Goal: Transaction & Acquisition: Purchase product/service

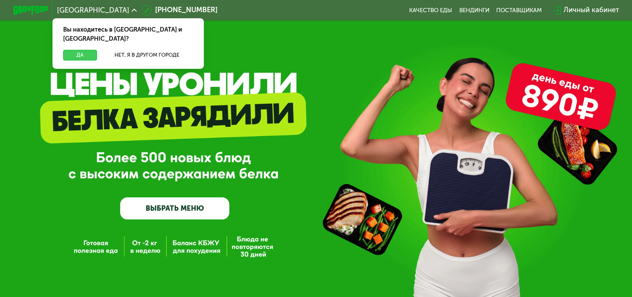
click at [84, 50] on button "Да" at bounding box center [80, 55] width 34 height 11
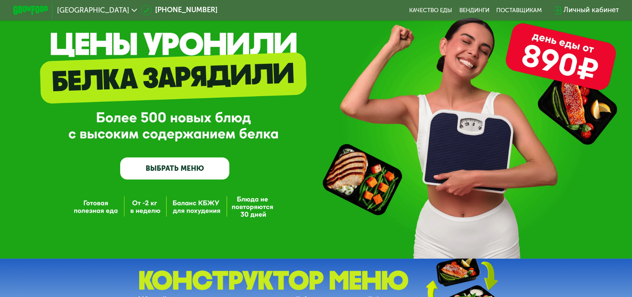
scroll to position [109, 0]
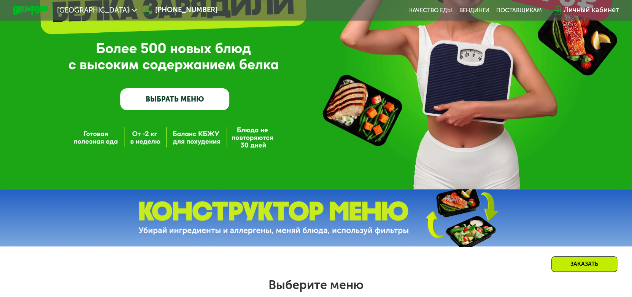
click at [191, 103] on link "ВЫБРАТЬ МЕНЮ" at bounding box center [174, 99] width 109 height 22
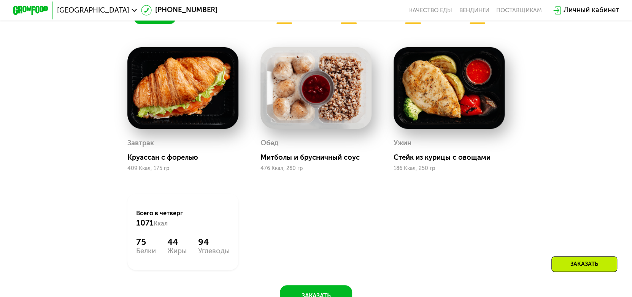
scroll to position [420, 0]
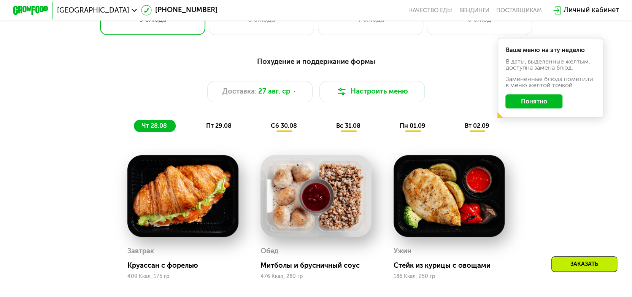
click at [206, 129] on span "пт 29.08" at bounding box center [218, 125] width 25 height 7
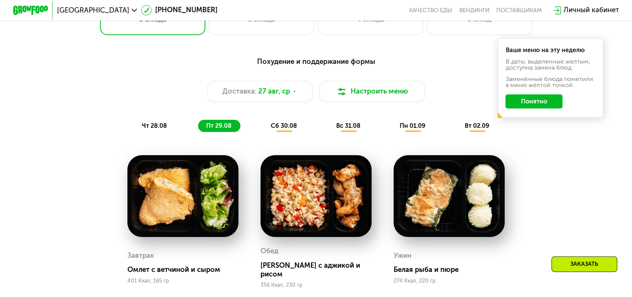
click at [271, 127] on span "сб 30.08" at bounding box center [284, 125] width 26 height 7
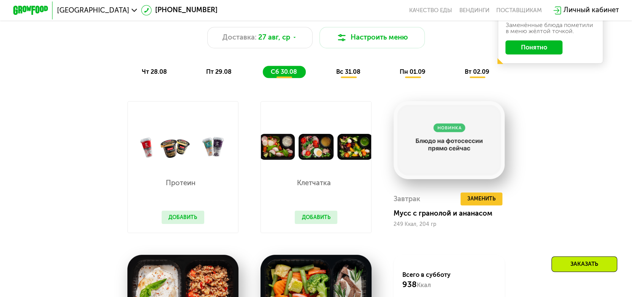
scroll to position [471, 0]
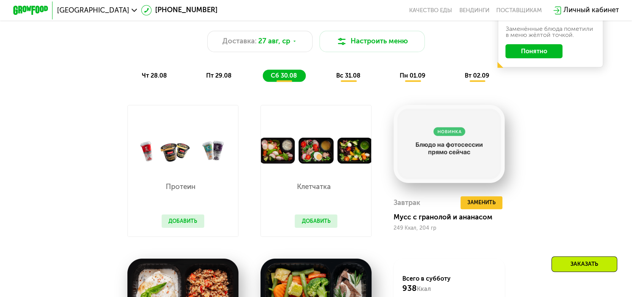
click at [361, 71] on div "Похудение и поддержание формы Доставка: [DATE] Настроить меню чт 28.08 пт 29.08…" at bounding box center [316, 44] width 520 height 76
click at [358, 76] on span "вс 31.08" at bounding box center [348, 75] width 24 height 7
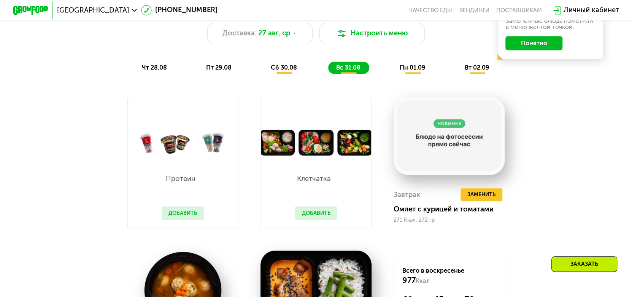
scroll to position [373, 0]
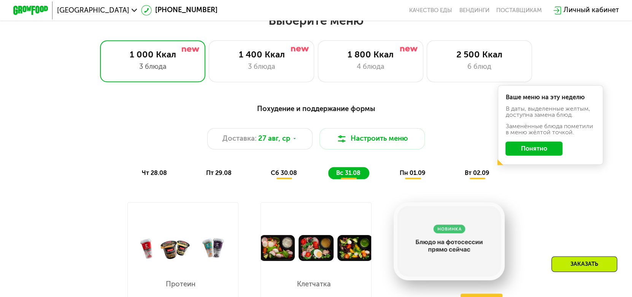
click at [402, 174] on div "Похудение и поддержание формы Доставка: [DATE] Настроить меню чт 28.08 пт 29.08…" at bounding box center [316, 141] width 520 height 76
drag, startPoint x: 408, startPoint y: 176, endPoint x: 450, endPoint y: 166, distance: 42.9
click at [410, 175] on span "пн 01.09" at bounding box center [413, 172] width 26 height 7
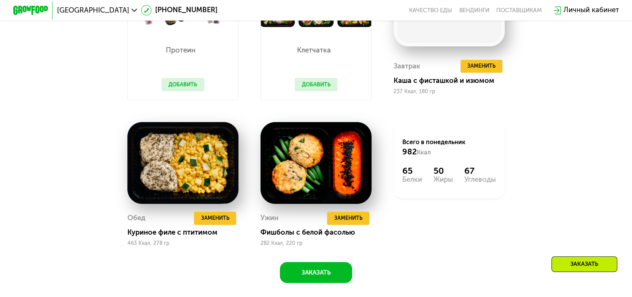
scroll to position [403, 0]
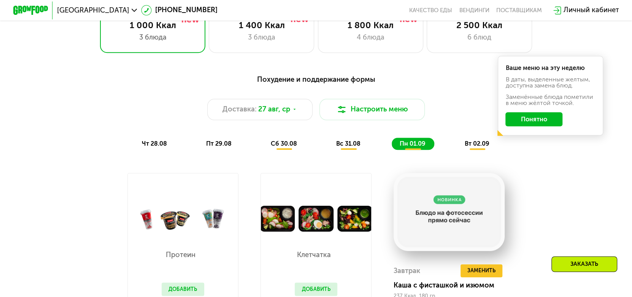
click at [474, 147] on span "вт 02.09" at bounding box center [477, 143] width 25 height 7
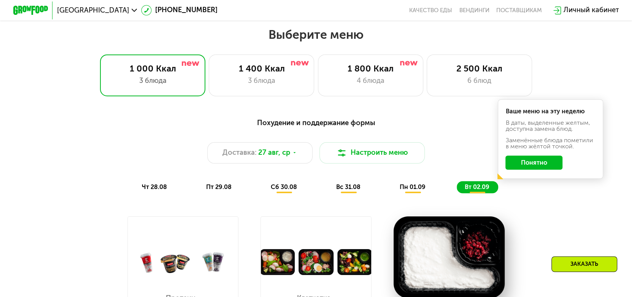
scroll to position [352, 0]
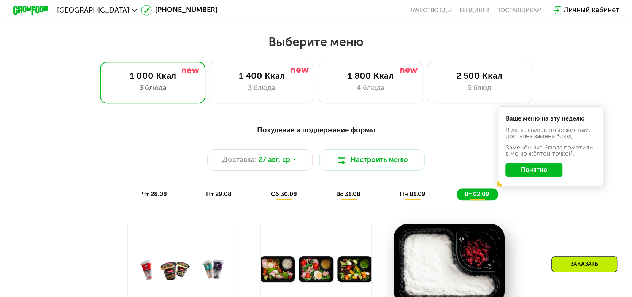
click at [390, 162] on button "Настроить меню" at bounding box center [371, 159] width 105 height 21
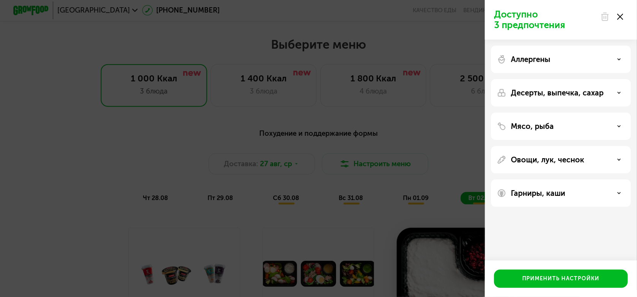
click at [610, 146] on div "Мясо, рыба" at bounding box center [561, 159] width 140 height 27
click at [618, 124] on div "Мясо, рыба" at bounding box center [561, 126] width 128 height 9
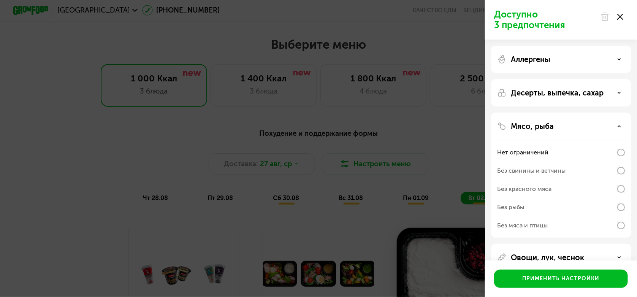
click at [620, 258] on icon at bounding box center [619, 257] width 4 height 4
click at [618, 79] on div "Аллергены" at bounding box center [561, 92] width 140 height 27
click at [620, 60] on icon at bounding box center [619, 59] width 4 height 4
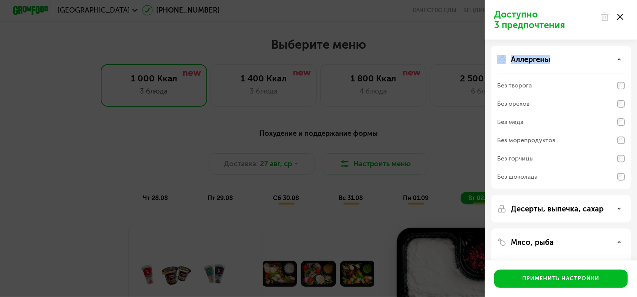
drag, startPoint x: 636, startPoint y: 39, endPoint x: 636, endPoint y: 45, distance: 5.7
click at [636, 45] on div "Доступно 3 предпочтения Аллергены Без творога Без орехов Без меда Без морепроду…" at bounding box center [561, 148] width 152 height 297
drag, startPoint x: 636, startPoint y: 88, endPoint x: 636, endPoint y: 137, distance: 49.4
click at [636, 137] on div "Аллергены Без творога Без орехов Без меда Без морепродуктов Без горчицы Без шок…" at bounding box center [561, 300] width 152 height 521
click at [621, 243] on div "Мясо, рыба" at bounding box center [561, 242] width 128 height 9
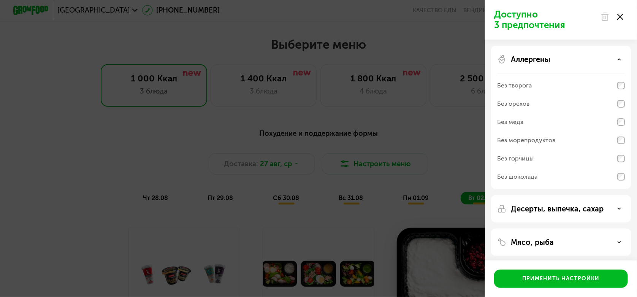
click at [543, 245] on p "Мясо, рыба" at bounding box center [532, 242] width 43 height 9
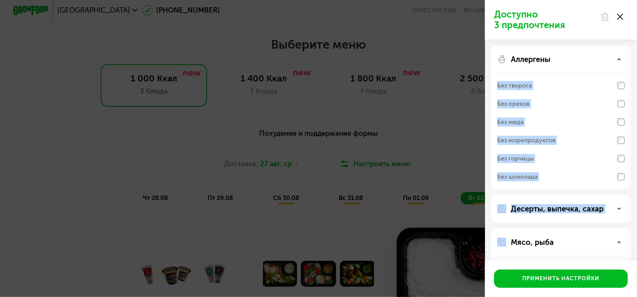
drag, startPoint x: 636, startPoint y: 83, endPoint x: 635, endPoint y: 193, distance: 110.2
click at [636, 193] on div "Аллергены Без творога Без орехов Без меда Без морепродуктов Без горчицы Без шок…" at bounding box center [561, 300] width 152 height 521
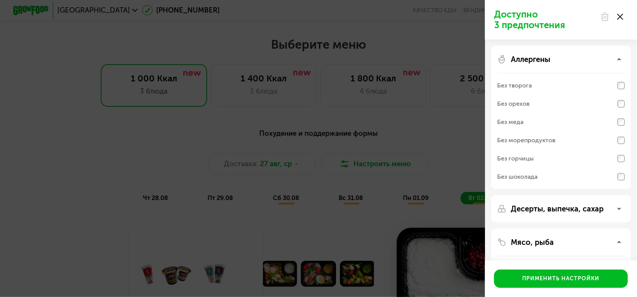
click at [564, 242] on div "Мясо, рыба" at bounding box center [561, 242] width 128 height 9
click at [617, 242] on div "Мясо, рыба" at bounding box center [561, 242] width 128 height 9
click at [620, 16] on use at bounding box center [620, 17] width 6 height 6
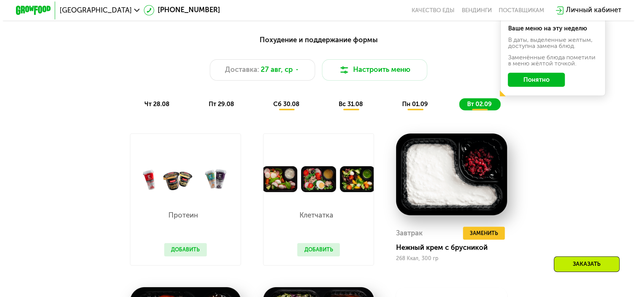
scroll to position [435, 0]
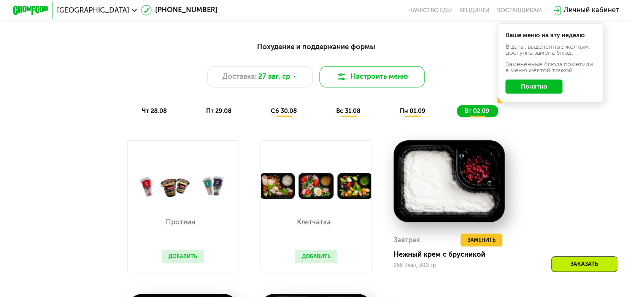
click at [417, 78] on button "Настроить меню" at bounding box center [371, 76] width 105 height 21
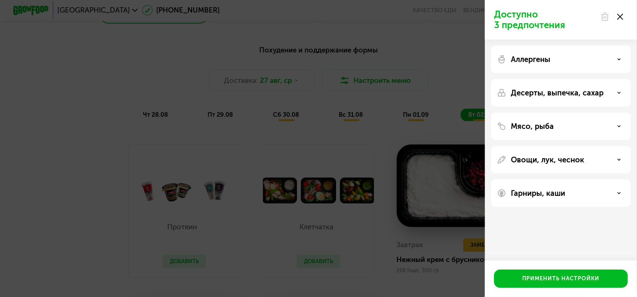
drag, startPoint x: 578, startPoint y: 191, endPoint x: 585, endPoint y: 185, distance: 8.9
click at [579, 191] on div "Гарниры, каши" at bounding box center [561, 193] width 128 height 9
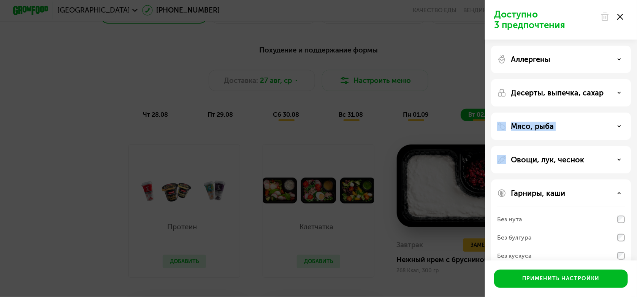
drag, startPoint x: 636, startPoint y: 90, endPoint x: 636, endPoint y: 142, distance: 52.5
click at [636, 142] on div "Аллергены Десерты, выпечка, сахар Мясо, рыба Овощи, лук, чеснок Гарниры, каши Б…" at bounding box center [561, 175] width 152 height 271
drag, startPoint x: 636, startPoint y: 160, endPoint x: 636, endPoint y: 244, distance: 84.8
click at [636, 244] on div "Аллергены Десерты, выпечка, сахар Мясо, рыба Овощи, лук, чеснок Гарниры, каши Б…" at bounding box center [561, 175] width 152 height 271
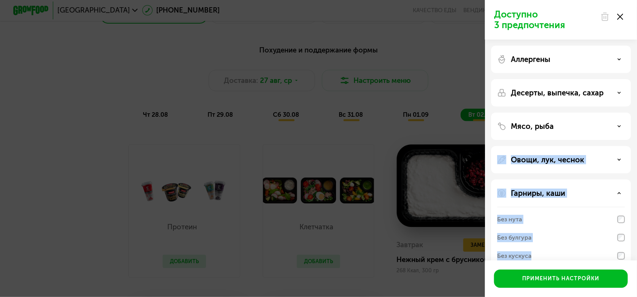
drag, startPoint x: 560, startPoint y: 249, endPoint x: 579, endPoint y: 119, distance: 131.3
click at [579, 119] on div "Аллергены Десерты, выпечка, сахар Мясо, рыба Овощи, лук, чеснок Гарниры, каши Б…" at bounding box center [561, 175] width 152 height 271
click at [604, 247] on div "Без булгура" at bounding box center [561, 256] width 128 height 18
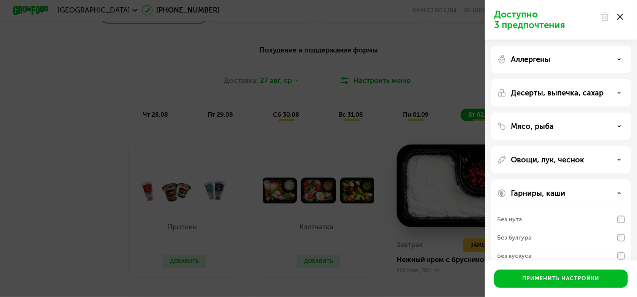
click at [620, 16] on use at bounding box center [620, 17] width 6 height 6
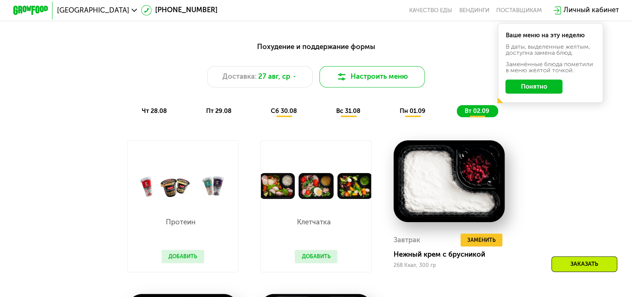
click at [383, 83] on button "Настроить меню" at bounding box center [371, 76] width 105 height 21
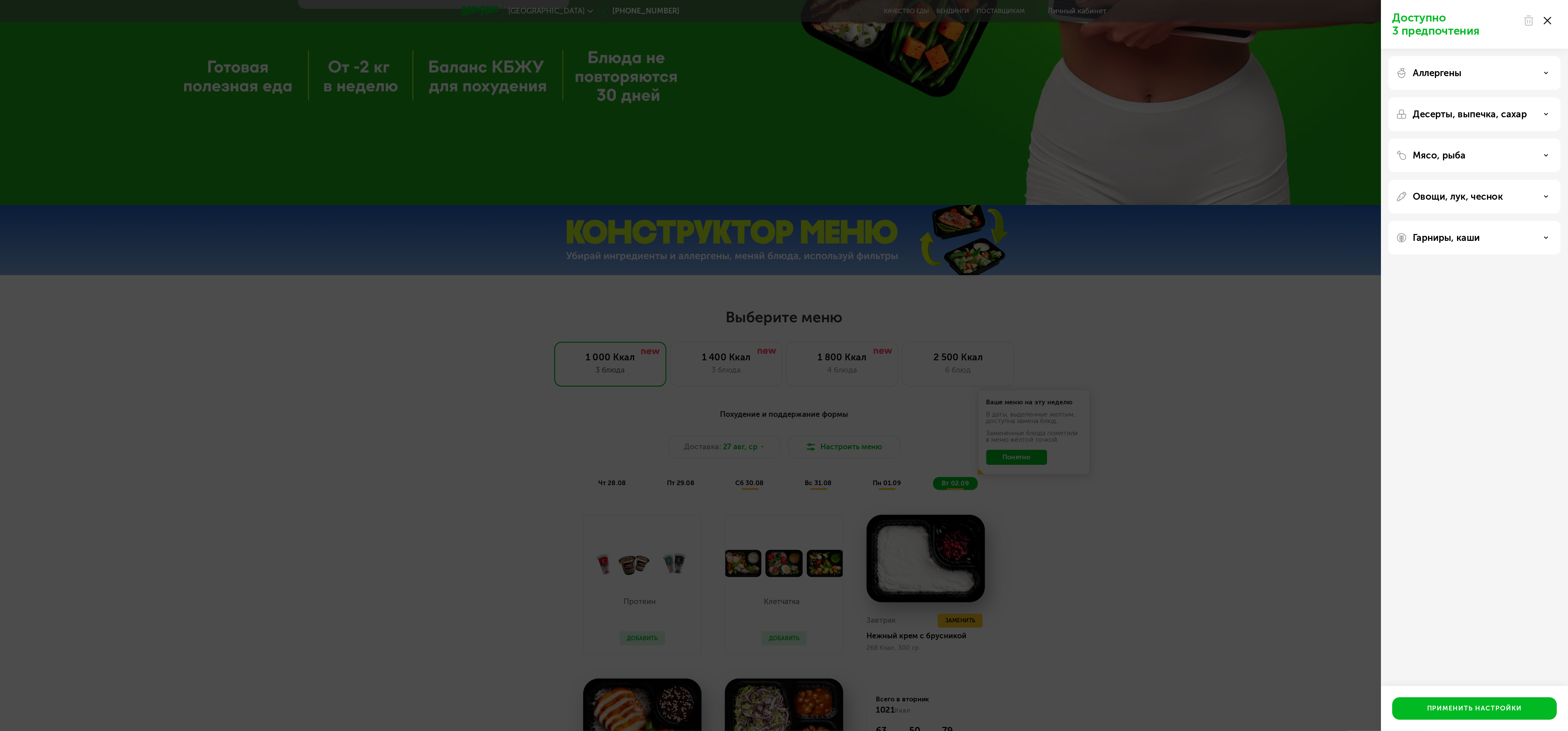
scroll to position [357, 0]
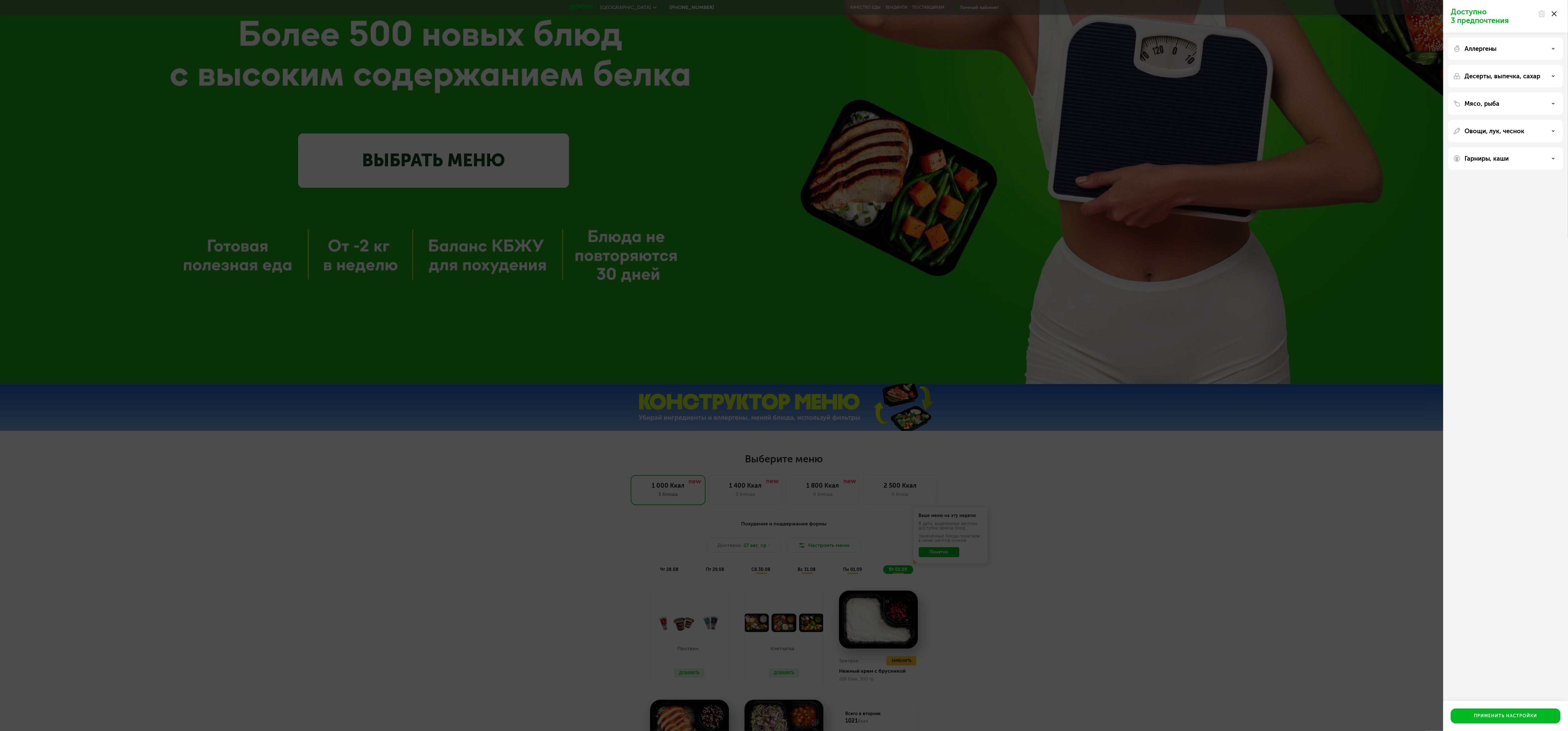
click at [522, 149] on div "Гарниры, каши" at bounding box center [1506, 158] width 115 height 22
drag, startPoint x: 1559, startPoint y: 158, endPoint x: 1553, endPoint y: 158, distance: 6.0
click at [522, 158] on div "Гарниры, каши" at bounding box center [1506, 158] width 115 height 22
click at [522, 158] on use at bounding box center [1553, 158] width 2 height 1
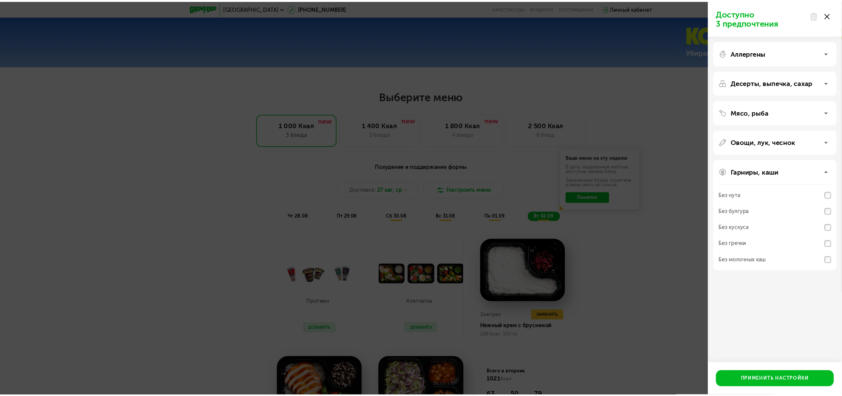
scroll to position [434, 0]
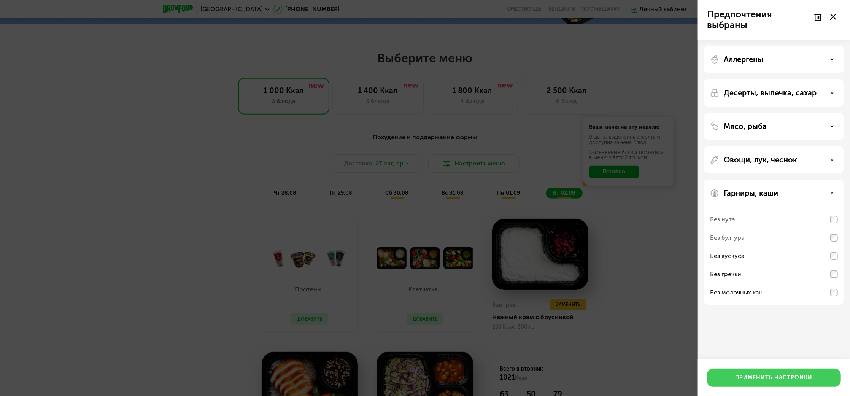
drag, startPoint x: 781, startPoint y: 378, endPoint x: 836, endPoint y: 339, distance: 67.4
click at [637, 296] on div "Применить настройки" at bounding box center [773, 378] width 77 height 8
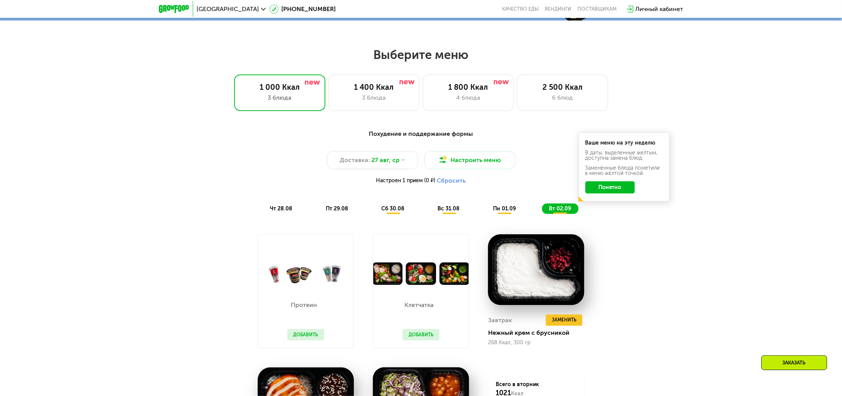
drag, startPoint x: 341, startPoint y: 214, endPoint x: 352, endPoint y: 211, distance: 10.8
click at [341, 212] on span "пт 29.08" at bounding box center [337, 208] width 22 height 6
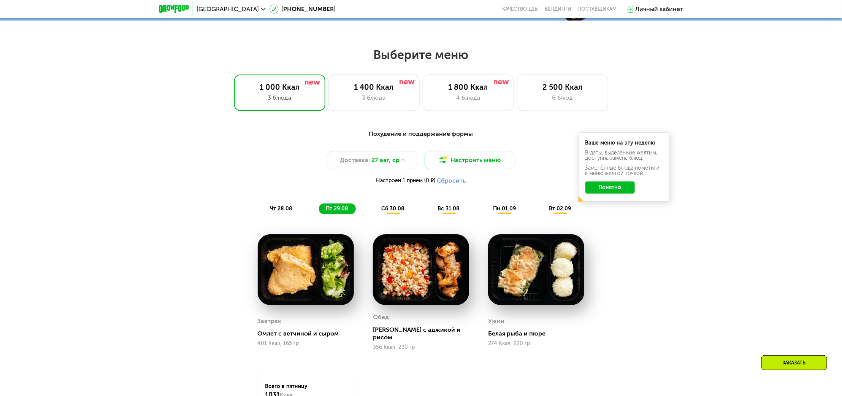
click at [431, 208] on div "сб 30.08" at bounding box center [449, 208] width 36 height 11
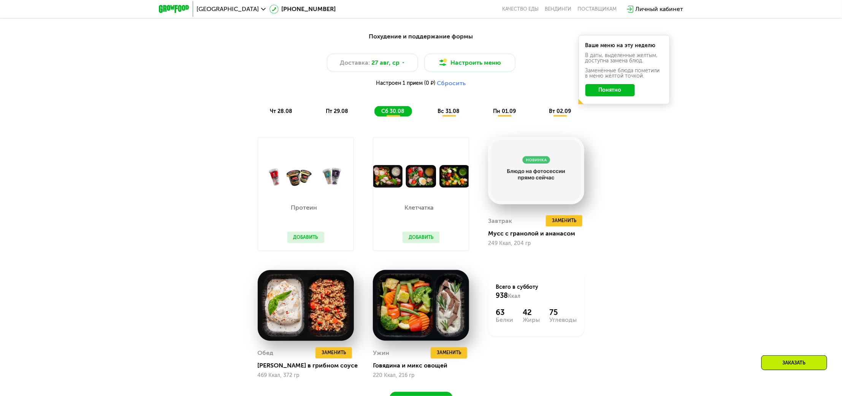
scroll to position [535, 0]
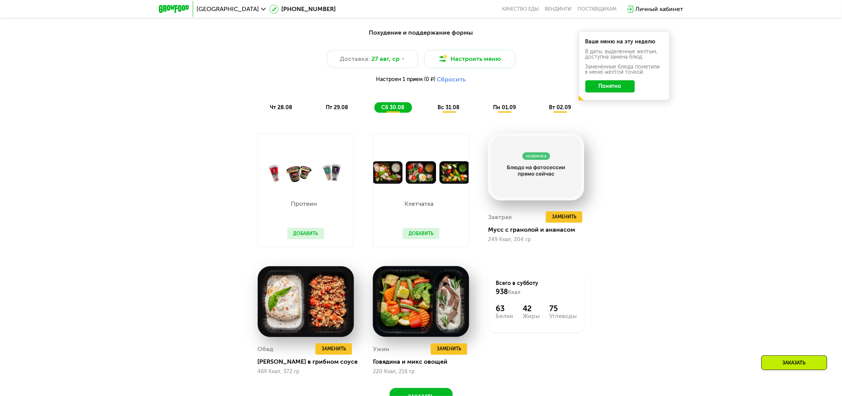
click at [486, 113] on div "вс 31.08" at bounding box center [504, 107] width 37 height 11
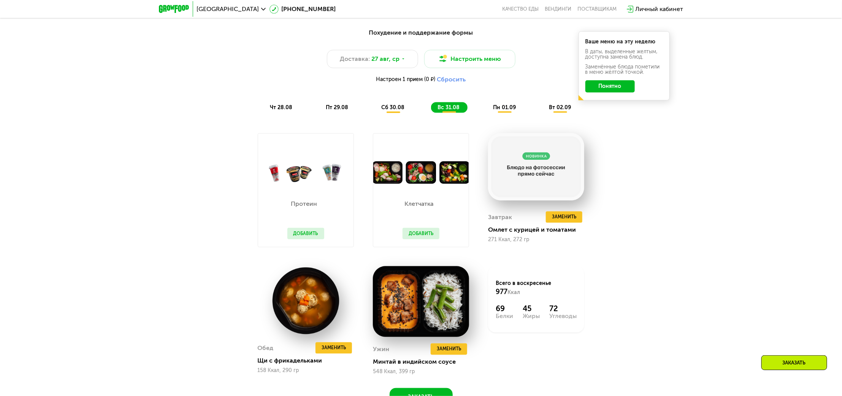
click at [542, 113] on div "пн 01.09" at bounding box center [560, 107] width 36 height 11
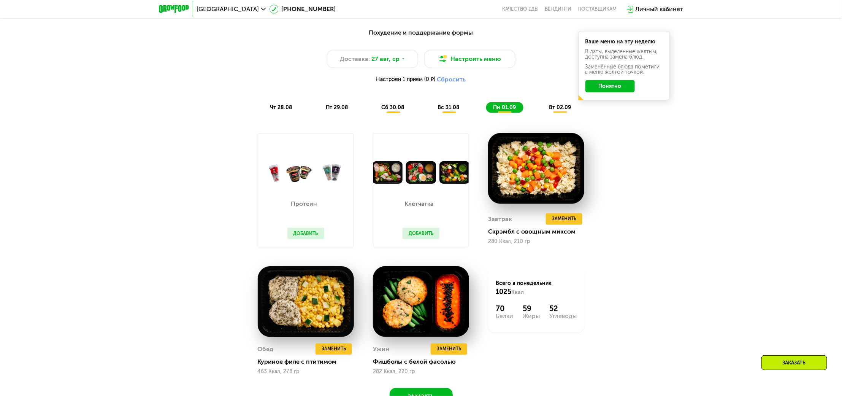
click at [548, 111] on div "вт 02.09" at bounding box center [560, 107] width 36 height 11
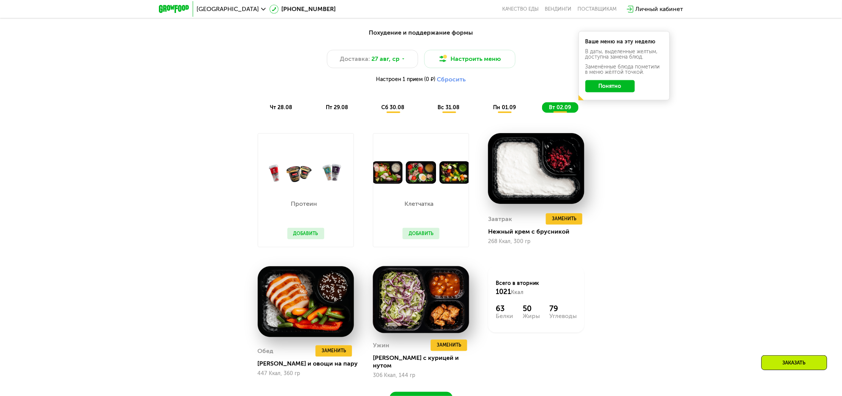
drag, startPoint x: 412, startPoint y: 241, endPoint x: 433, endPoint y: 240, distance: 20.9
click at [413, 239] on button "Добавить" at bounding box center [421, 233] width 37 height 11
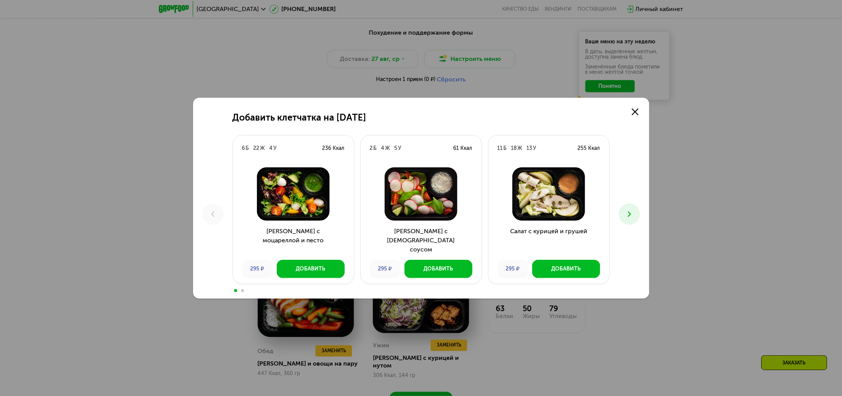
click at [419, 192] on img at bounding box center [421, 193] width 109 height 53
drag, startPoint x: 448, startPoint y: 273, endPoint x: 558, endPoint y: 252, distance: 111.8
click at [448, 273] on button "Добавить" at bounding box center [438, 269] width 68 height 18
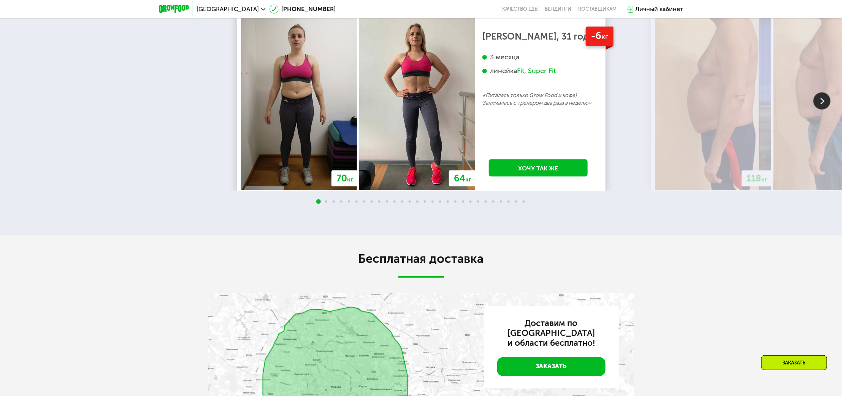
scroll to position [737, 0]
